Goal: Transaction & Acquisition: Purchase product/service

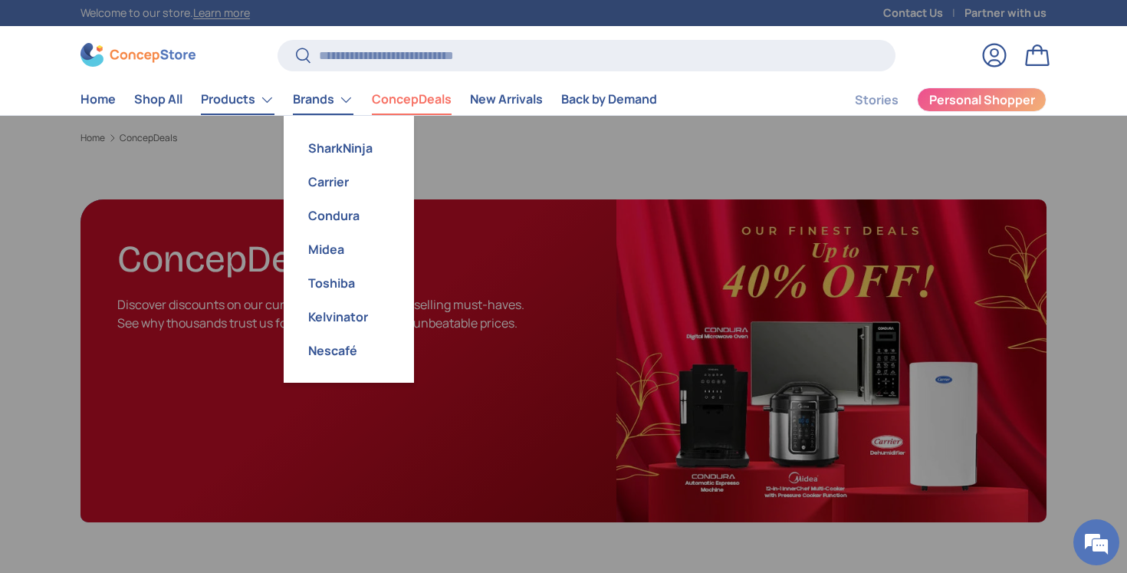
click at [244, 103] on link "Products" at bounding box center [238, 99] width 74 height 31
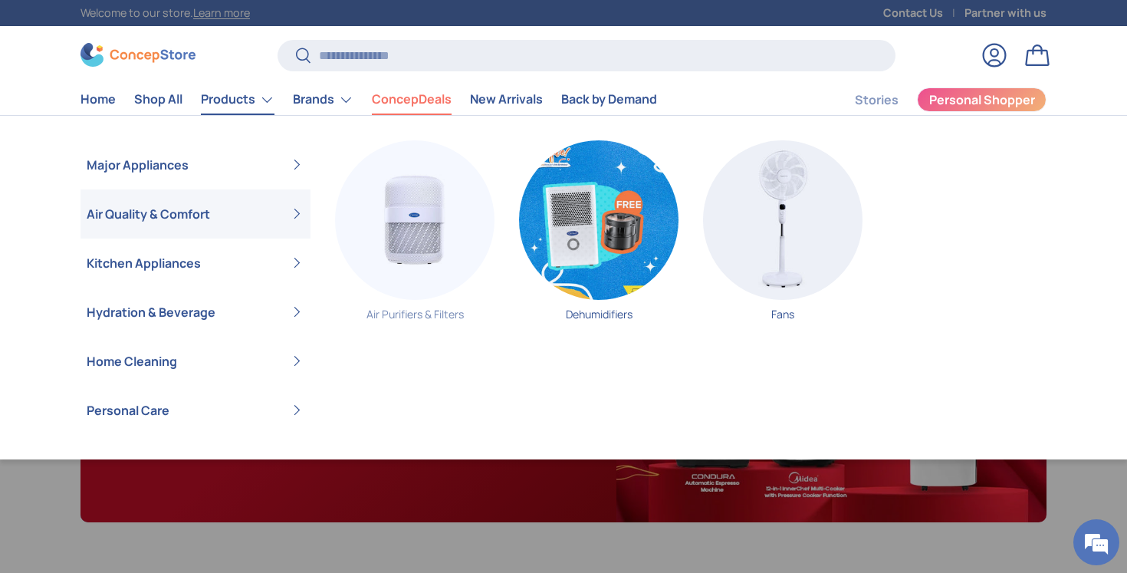
click at [380, 221] on img "Primary" at bounding box center [415, 220] width 160 height 160
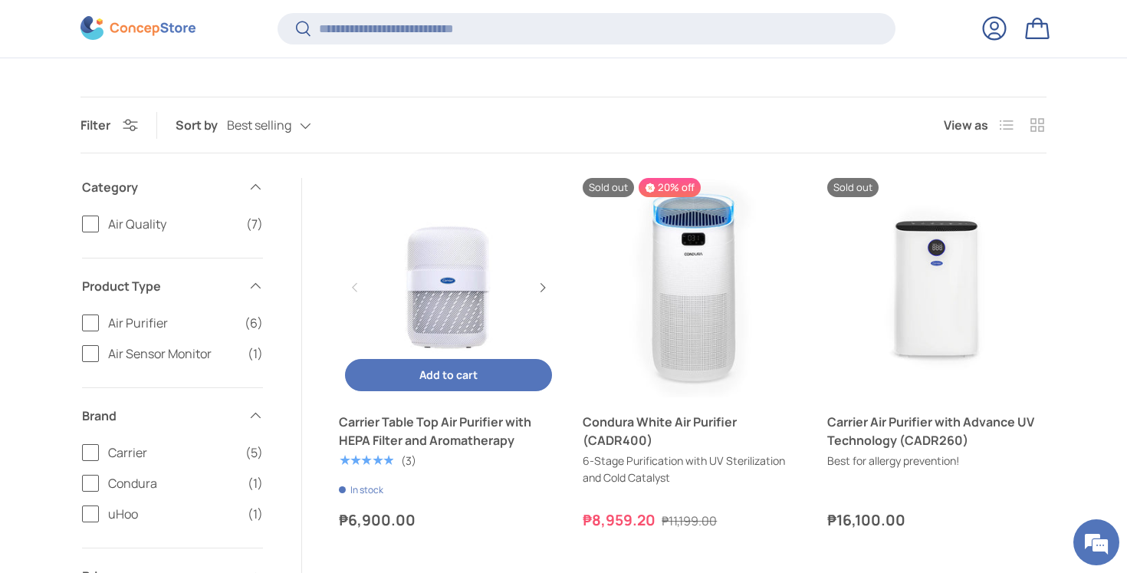
scroll to position [220, 0]
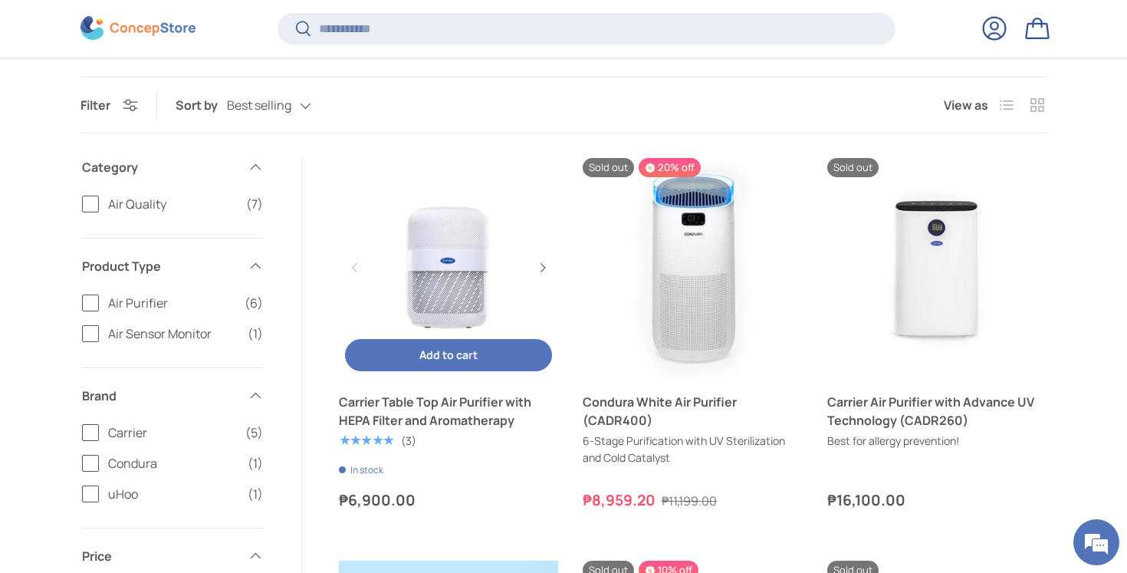
click at [459, 352] on span "Add to cart" at bounding box center [448, 354] width 58 height 15
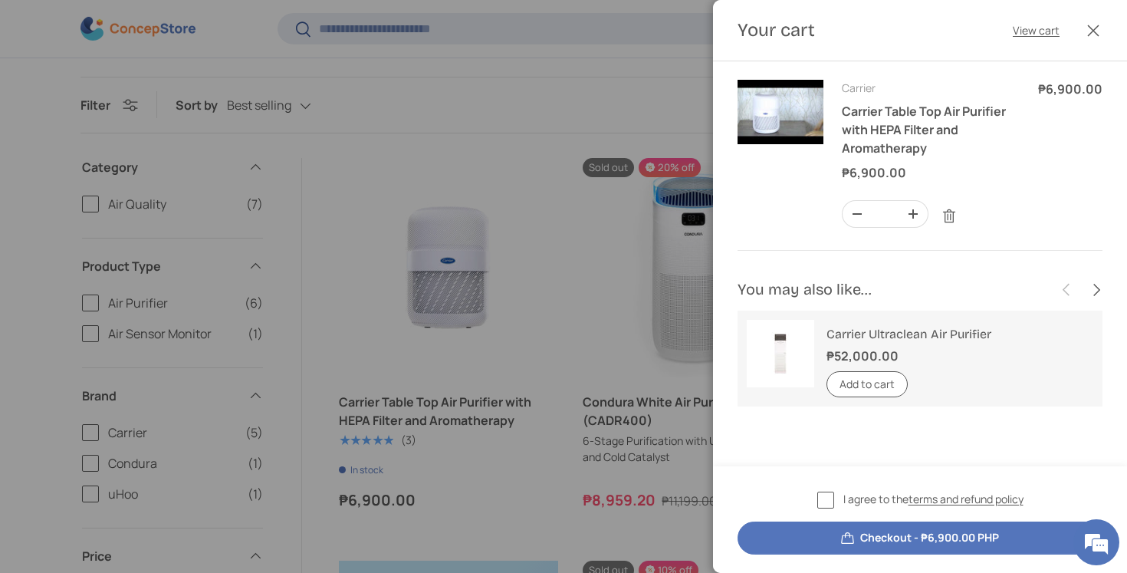
click at [828, 498] on label "I agree to the terms and refund policy" at bounding box center [920, 500] width 206 height 18
click at [1083, 38] on button "Close" at bounding box center [1094, 31] width 34 height 34
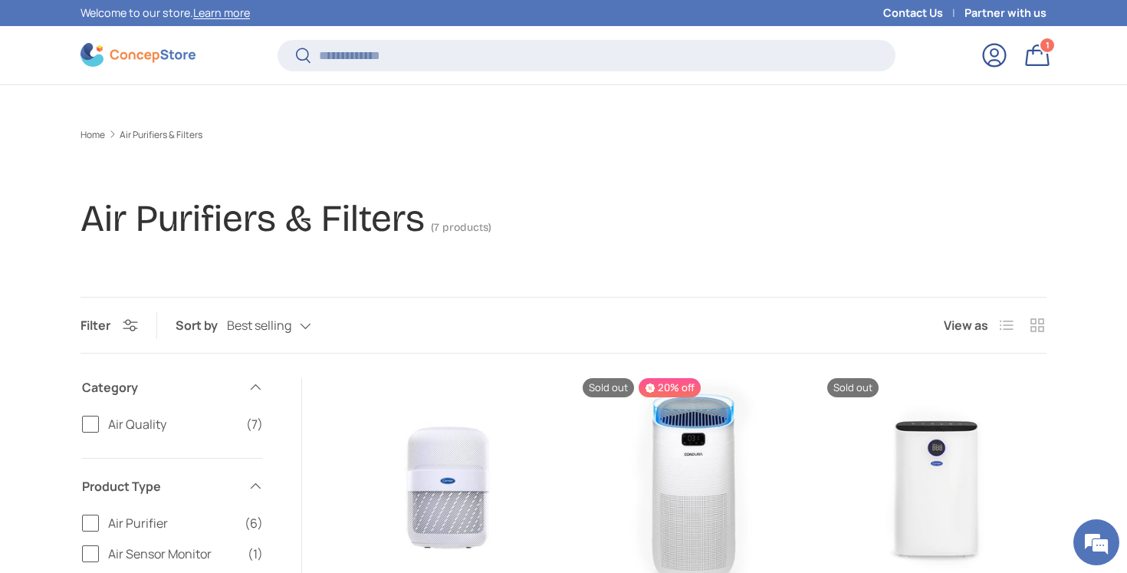
scroll to position [220, 0]
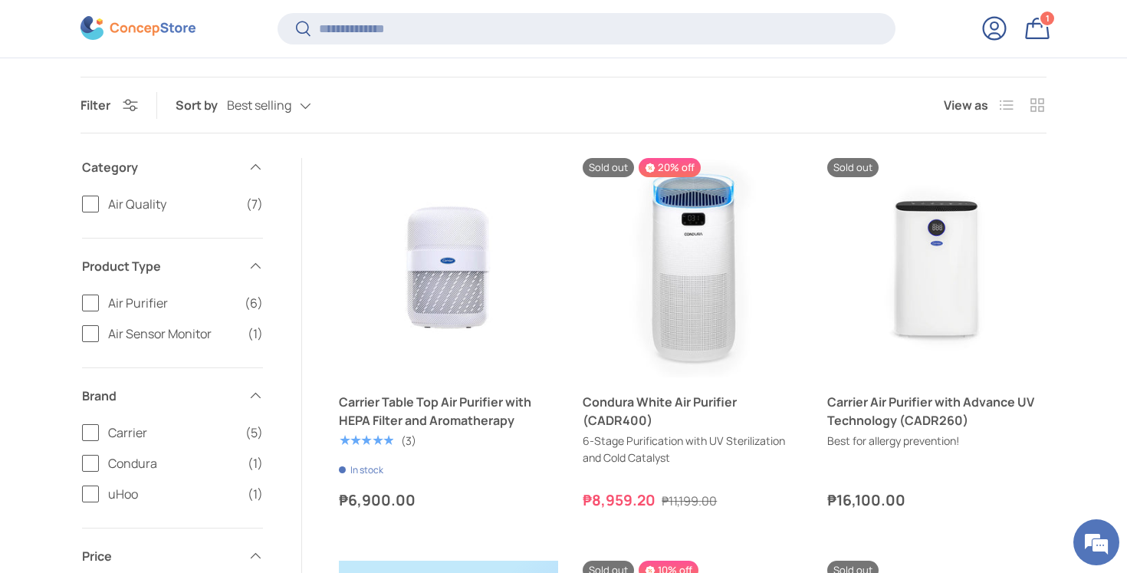
click at [1003, 31] on link "Log in" at bounding box center [995, 29] width 34 height 34
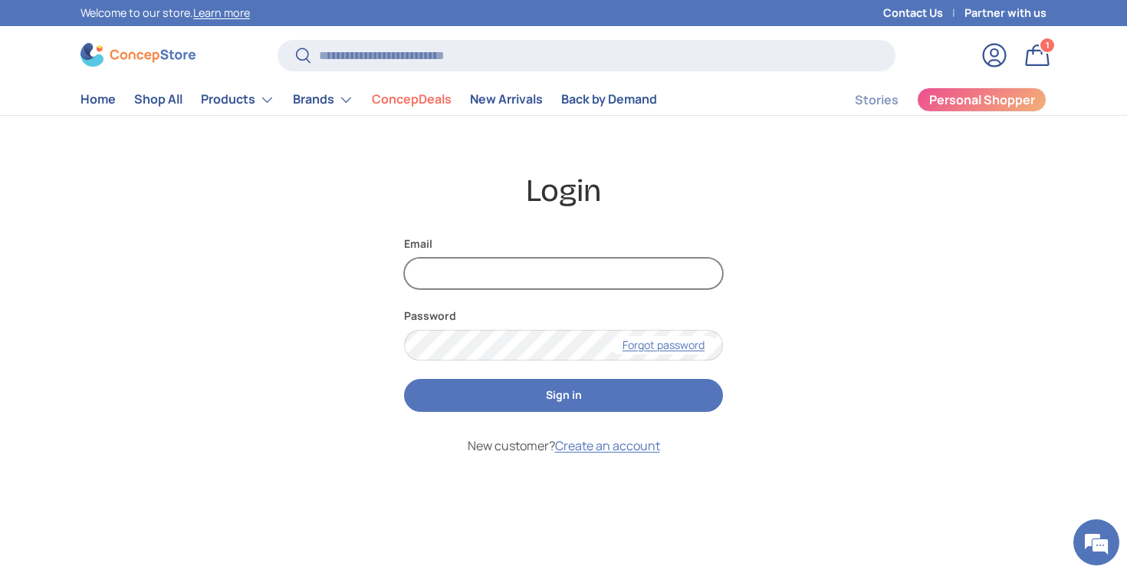
click at [630, 258] on input "Email" at bounding box center [563, 273] width 319 height 31
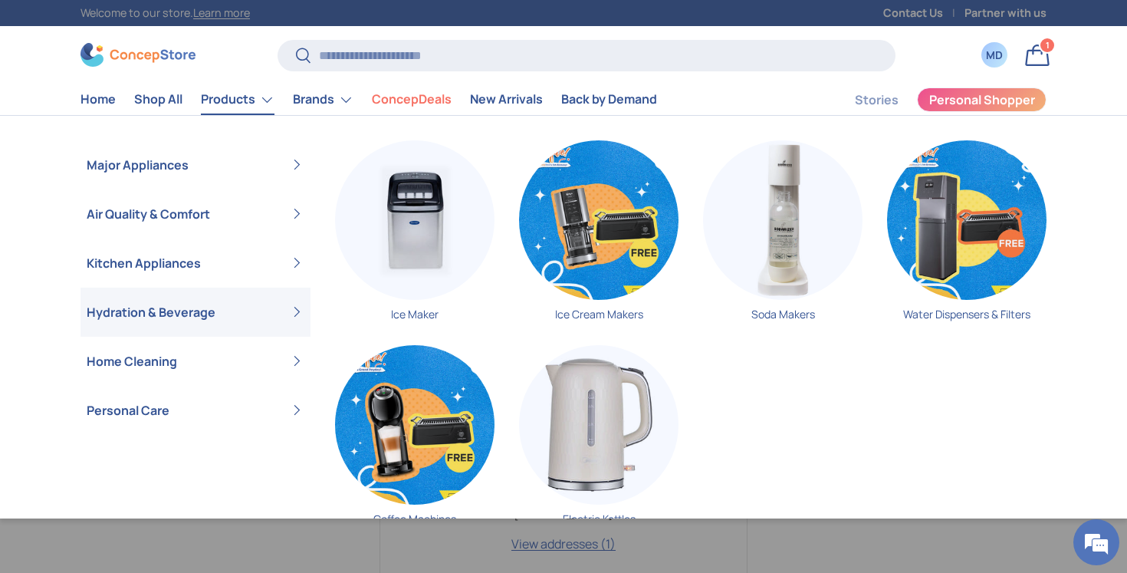
click at [403, 235] on ul "Back Products Major Appliances Air Conditioners Refrigerators & Freezers Washer…" at bounding box center [564, 338] width 966 height 397
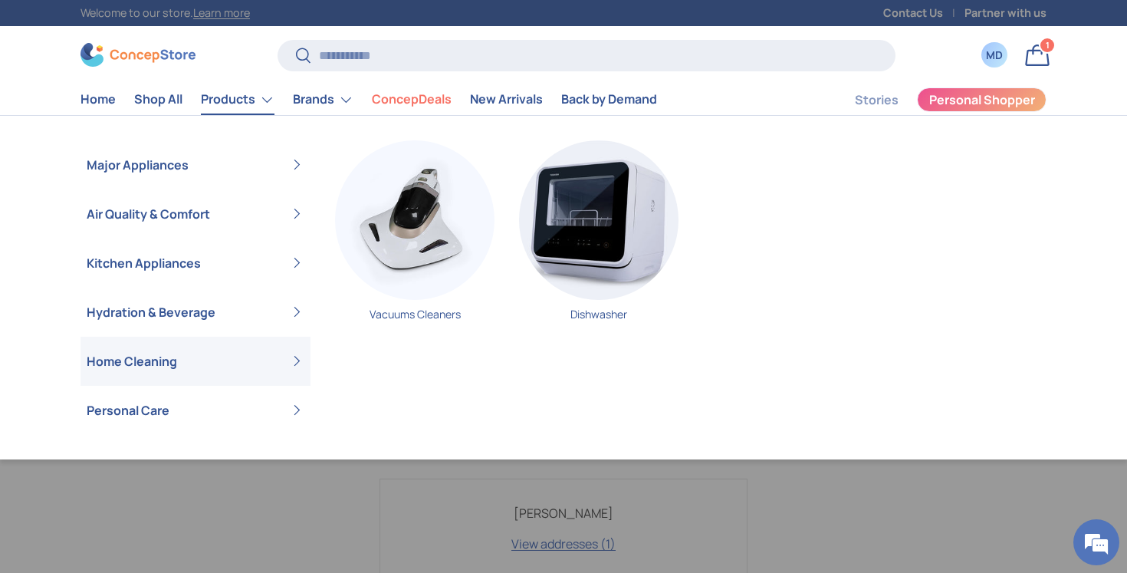
click at [244, 361] on link "Home Cleaning" at bounding box center [196, 361] width 218 height 49
click at [420, 263] on img "Primary" at bounding box center [415, 220] width 160 height 160
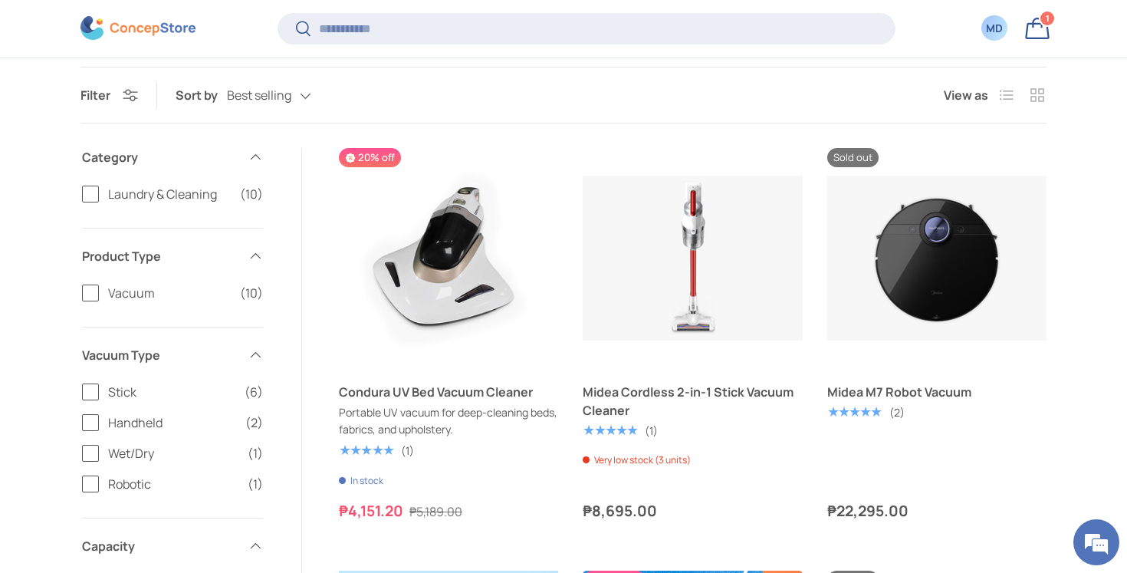
scroll to position [235, 0]
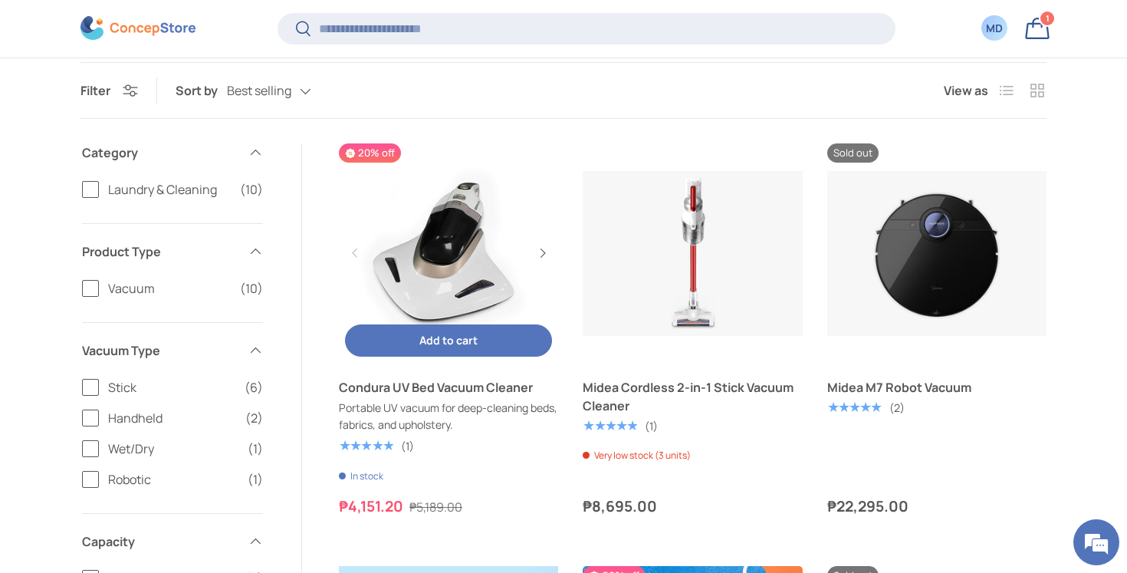
click at [417, 348] on button "Add to cart Add to cart" at bounding box center [448, 340] width 207 height 33
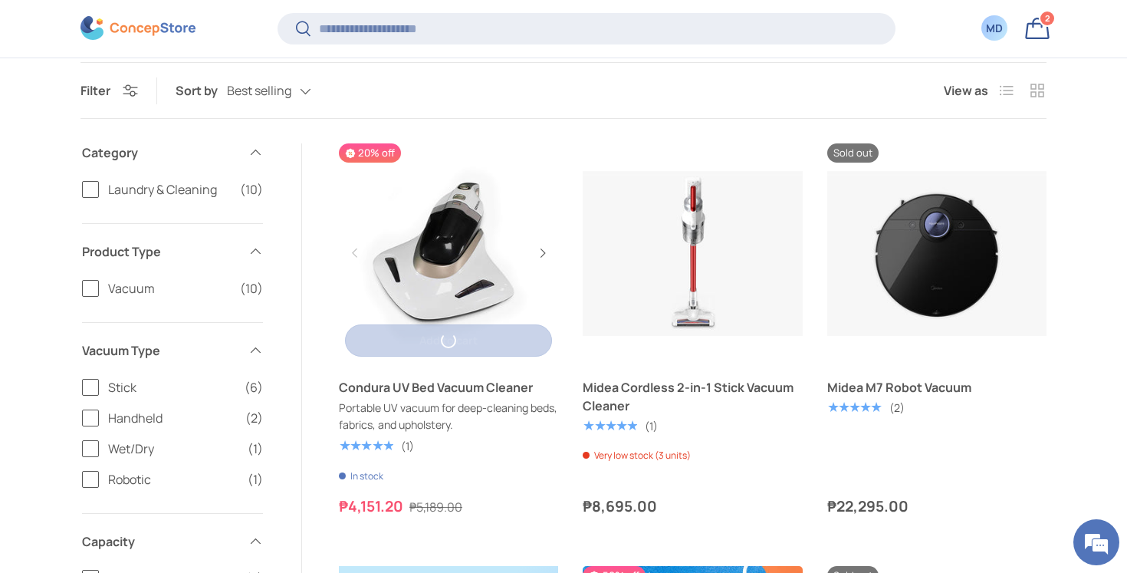
scroll to position [0, 0]
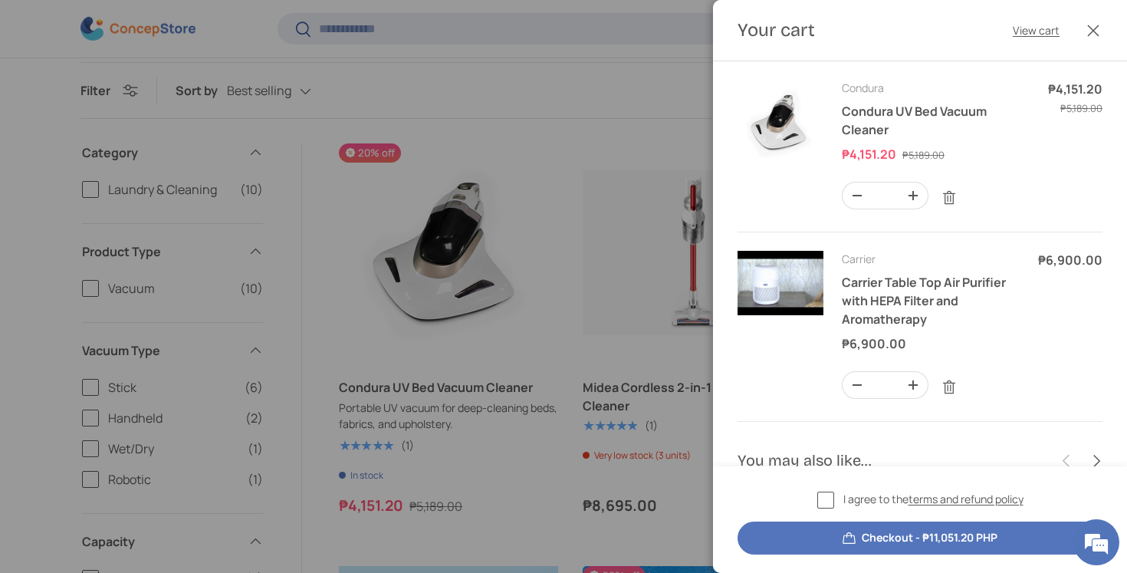
click at [623, 432] on div at bounding box center [563, 286] width 1127 height 573
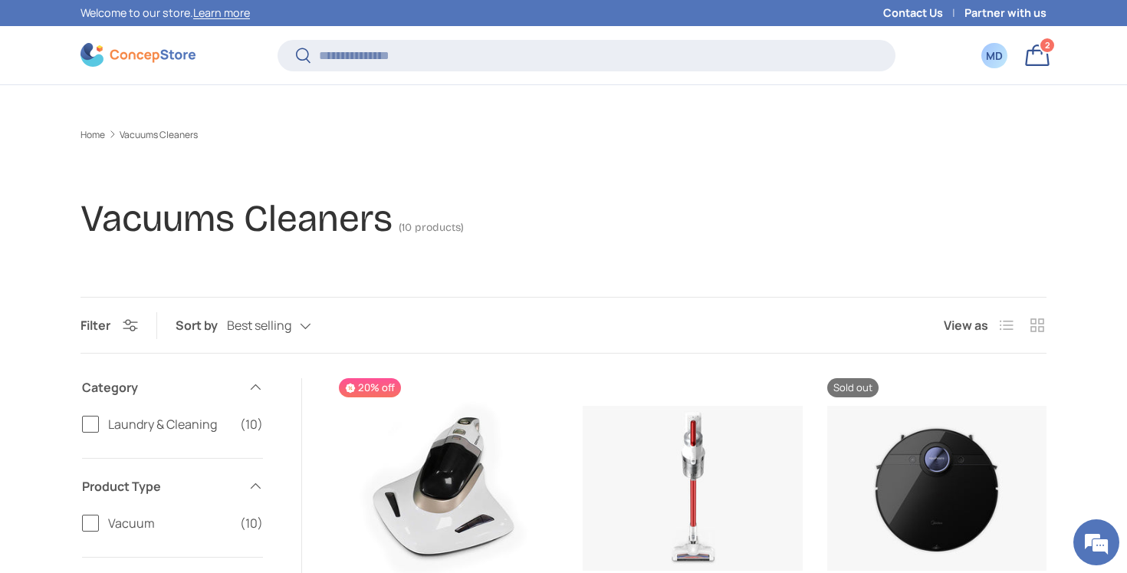
scroll to position [235, 0]
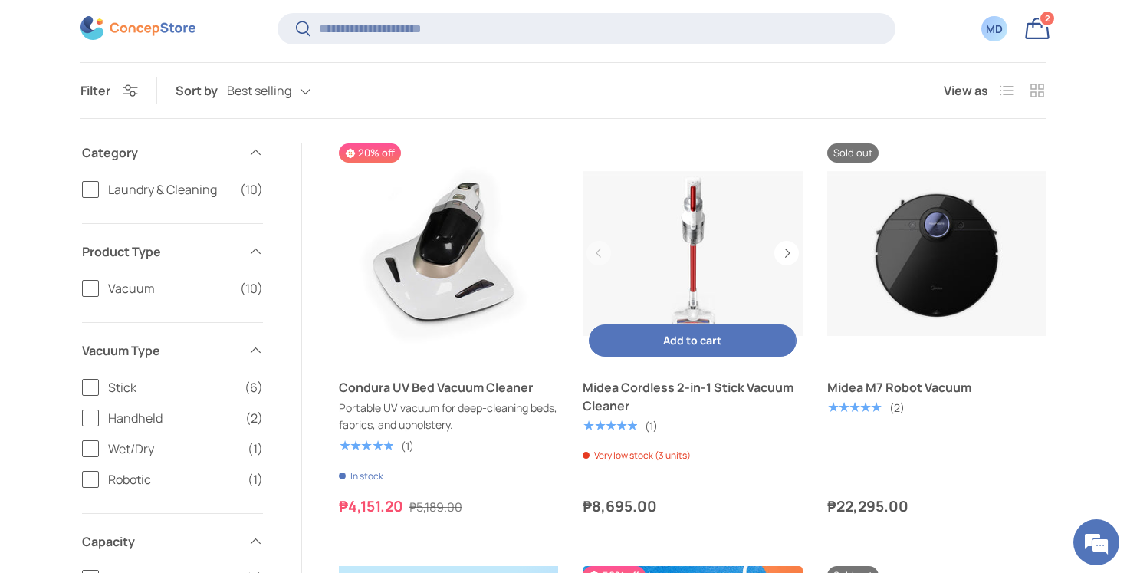
click at [677, 338] on span "Add to cart" at bounding box center [692, 340] width 58 height 15
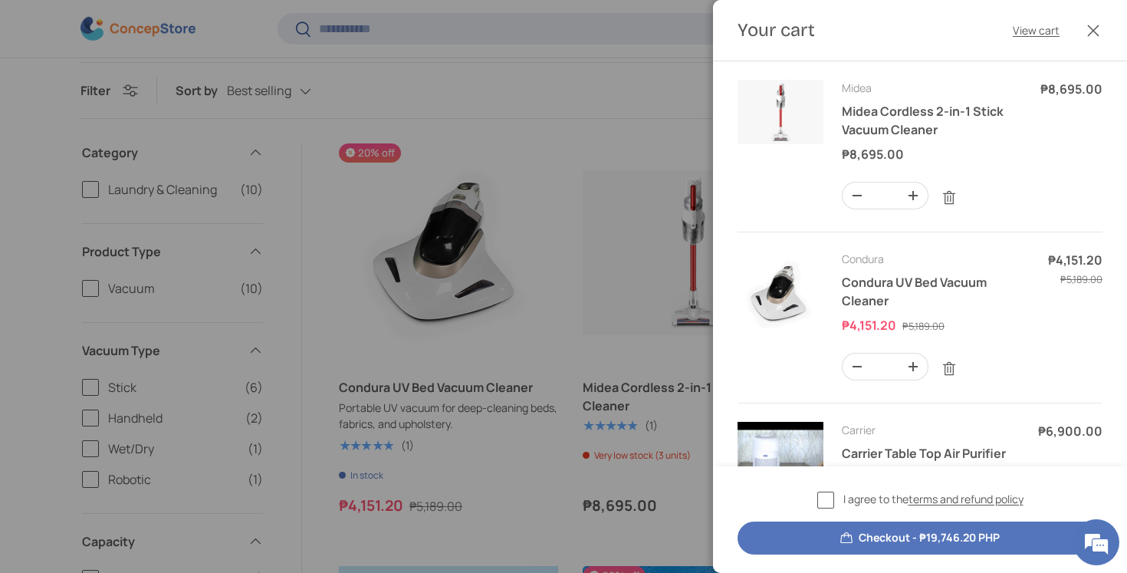
scroll to position [0, 0]
click at [542, 321] on div at bounding box center [563, 286] width 1127 height 573
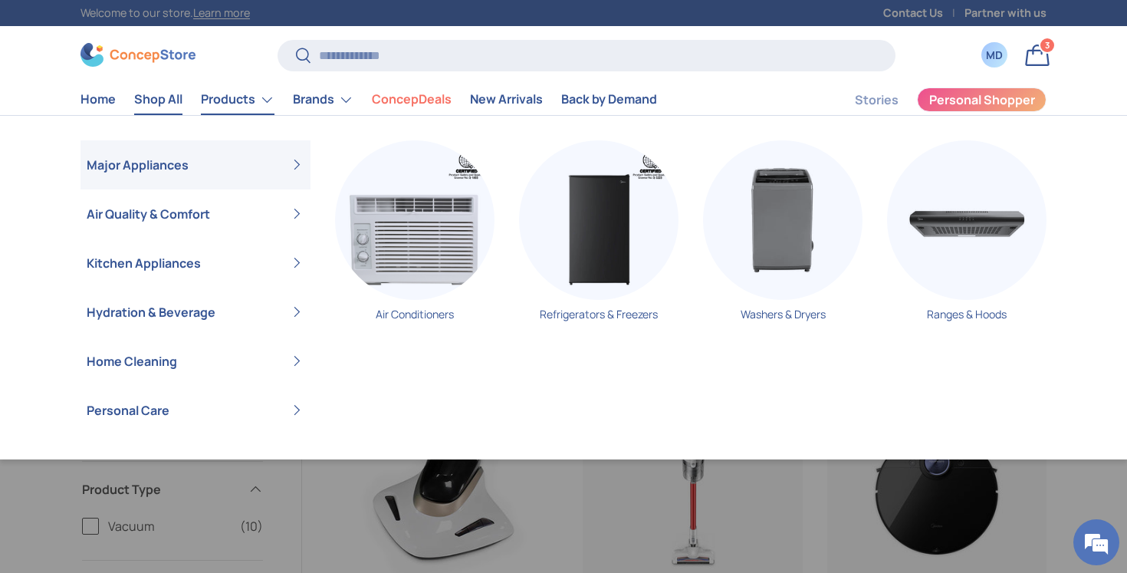
click at [173, 105] on link "Shop All" at bounding box center [158, 99] width 48 height 30
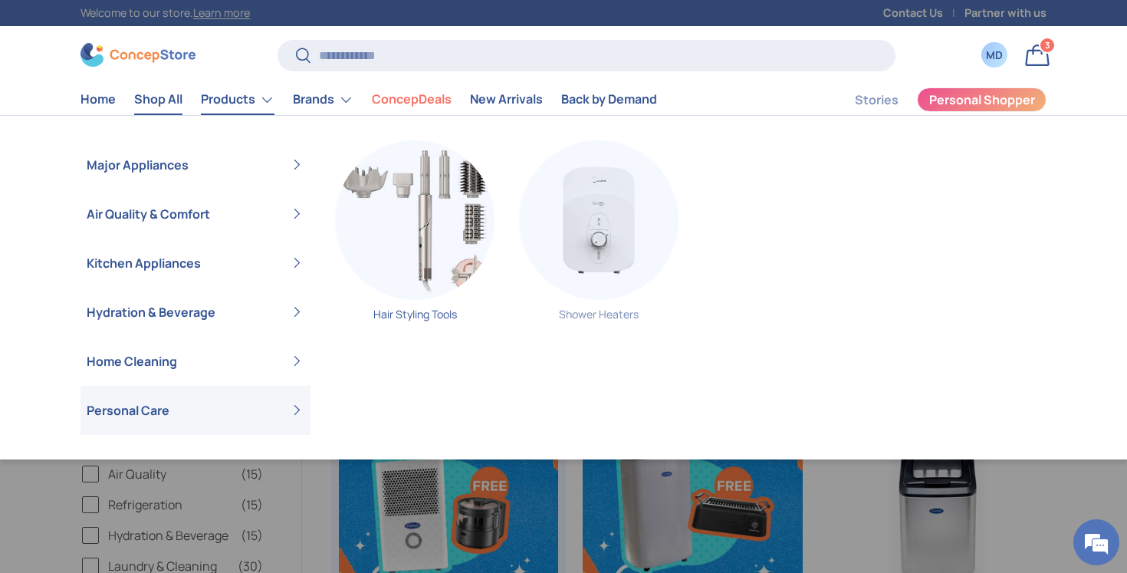
click at [587, 266] on img "Primary" at bounding box center [599, 220] width 160 height 160
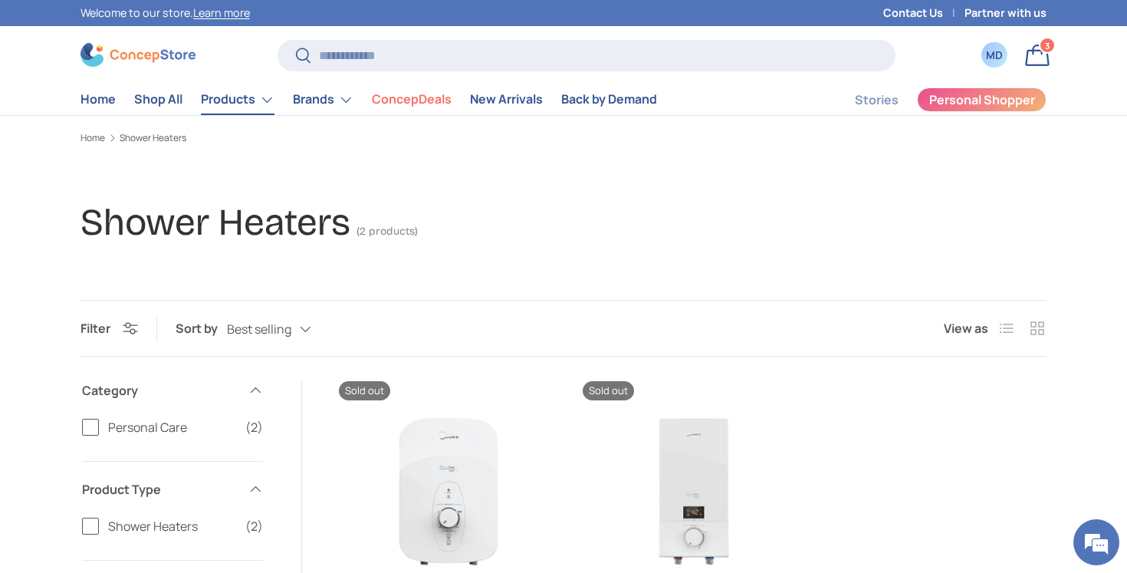
click at [229, 104] on link "Products" at bounding box center [238, 99] width 74 height 31
click at [168, 104] on link "Shop All" at bounding box center [158, 99] width 48 height 30
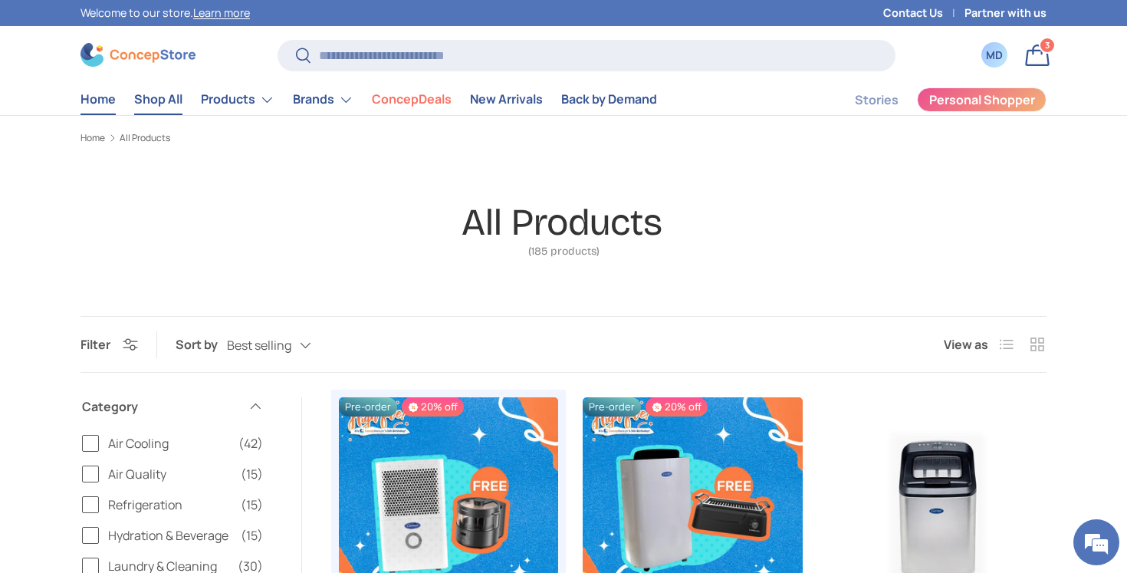
click at [106, 104] on link "Home" at bounding box center [98, 99] width 35 height 30
